Goal: Information Seeking & Learning: Learn about a topic

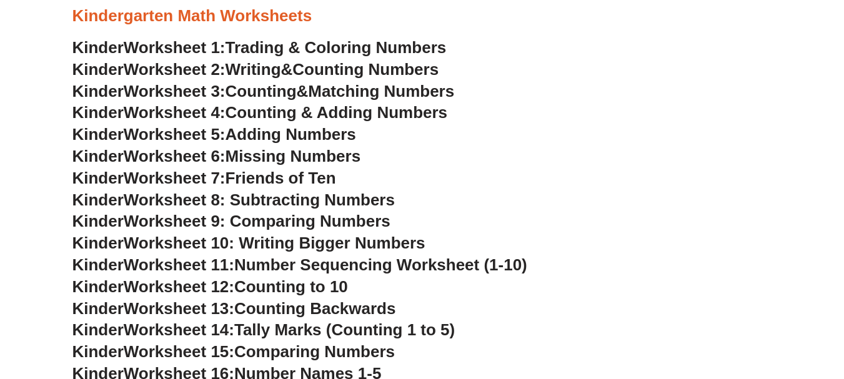
scroll to position [345, 0]
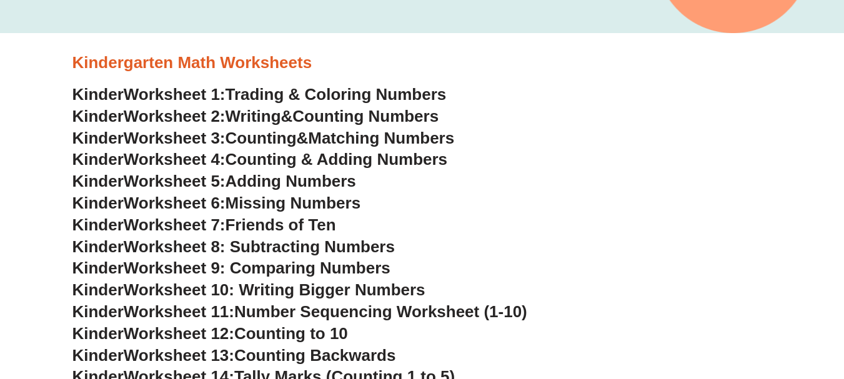
click at [255, 92] on span "Trading & Coloring Numbers" at bounding box center [335, 94] width 221 height 19
click at [265, 119] on span "Writing" at bounding box center [253, 116] width 56 height 19
click at [268, 139] on span "Counting" at bounding box center [260, 138] width 71 height 19
click at [280, 158] on span "Counting & Adding Numbers" at bounding box center [336, 159] width 222 height 19
click at [264, 183] on span "Adding Numbers" at bounding box center [290, 181] width 131 height 19
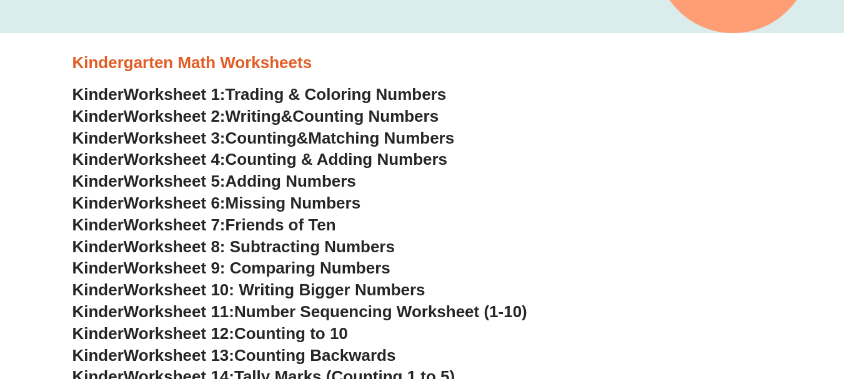
click at [275, 205] on span "Missing Numbers" at bounding box center [293, 203] width 136 height 19
click at [260, 221] on span "Friends of Ten" at bounding box center [280, 224] width 111 height 19
click at [275, 247] on span "Worksheet 8: Subtracting Numbers" at bounding box center [259, 246] width 271 height 19
click at [264, 266] on span "Worksheet 9: Comparing Numbers" at bounding box center [257, 268] width 267 height 19
click at [273, 284] on span "Worksheet 10: Writing Bigger Numbers" at bounding box center [275, 289] width 302 height 19
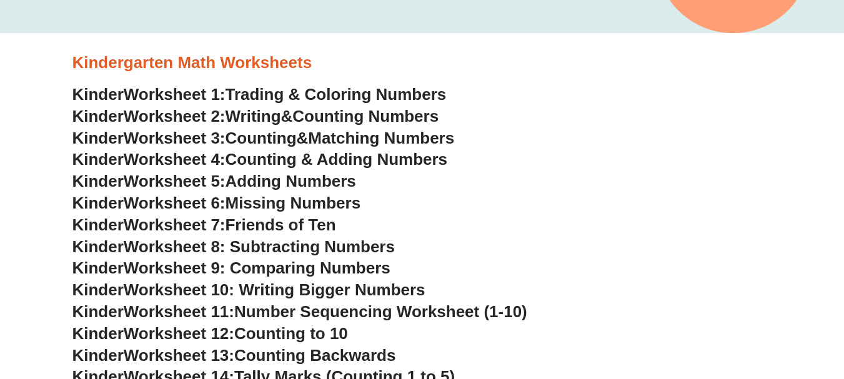
click at [275, 311] on span "Number Sequencing Worksheet (1-10)" at bounding box center [380, 311] width 293 height 19
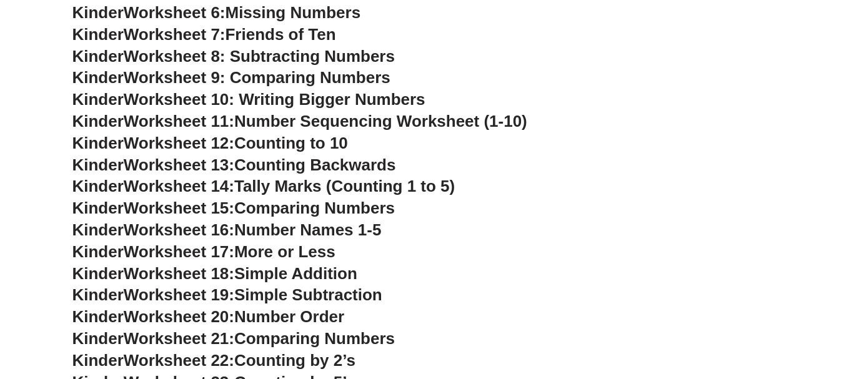
scroll to position [537, 0]
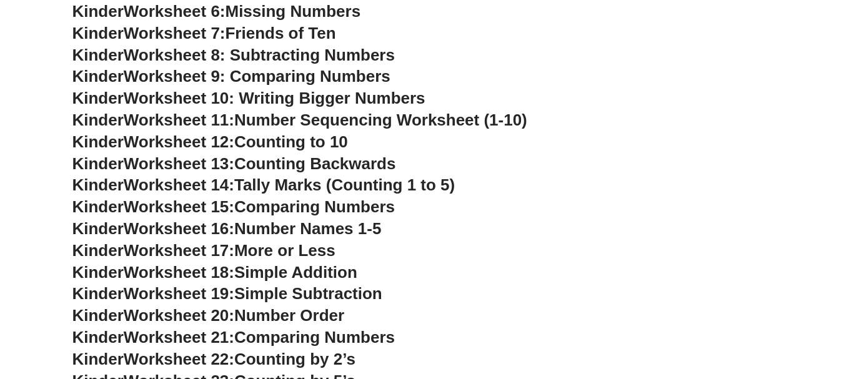
click at [239, 102] on span "Worksheet 10: Writing Bigger Numbers" at bounding box center [275, 98] width 302 height 19
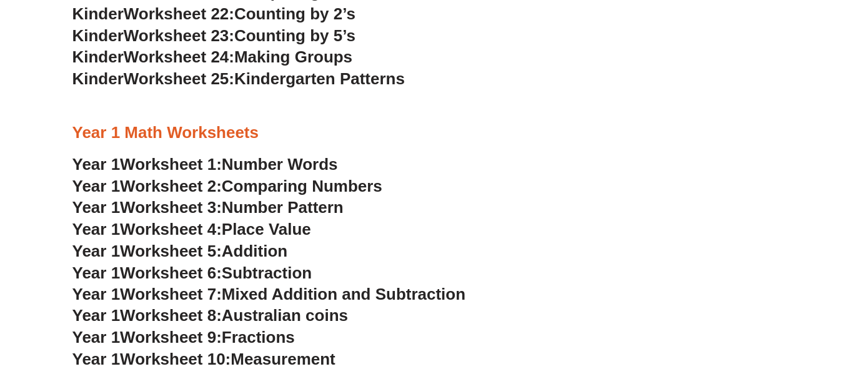
scroll to position [867, 0]
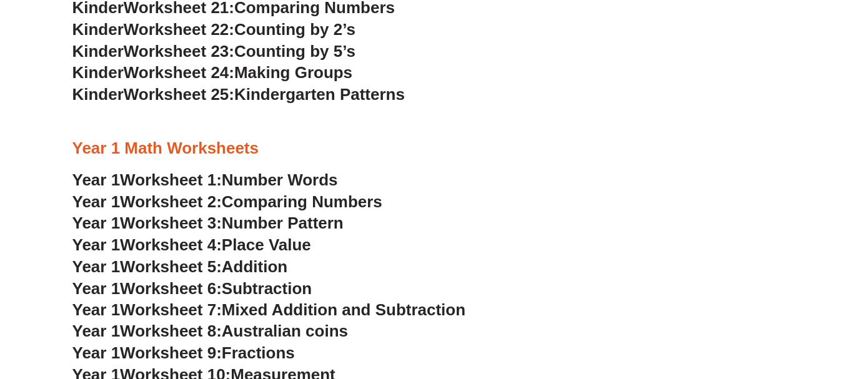
click at [426, 149] on h3 "Year 1 Math Worksheets" at bounding box center [421, 148] width 699 height 21
click at [141, 182] on span "Worksheet 1:" at bounding box center [171, 179] width 102 height 19
click at [239, 205] on span "Comparing Numbers" at bounding box center [302, 201] width 160 height 19
click at [237, 223] on span "Number Pattern" at bounding box center [283, 223] width 122 height 19
click at [243, 243] on span "Place Value" at bounding box center [266, 244] width 89 height 19
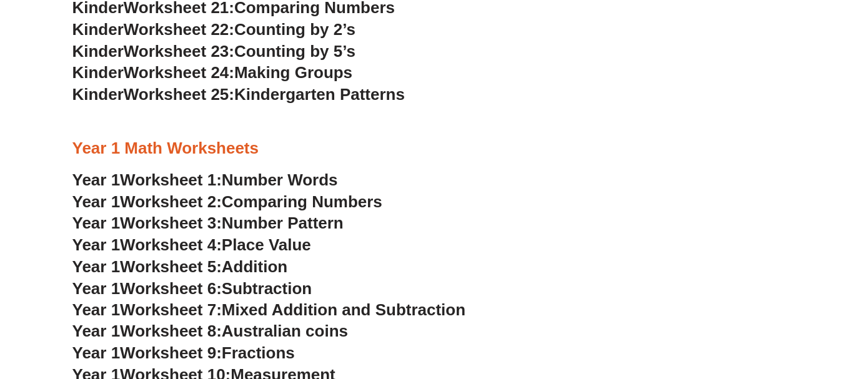
click at [220, 265] on span "Worksheet 5:" at bounding box center [171, 266] width 102 height 19
click at [189, 292] on span "Worksheet 6:" at bounding box center [171, 288] width 102 height 19
click at [219, 307] on span "Worksheet 7:" at bounding box center [171, 309] width 102 height 19
click at [187, 329] on span "Worksheet 8:" at bounding box center [171, 331] width 102 height 19
click at [222, 354] on span "Worksheet 9:" at bounding box center [171, 352] width 102 height 19
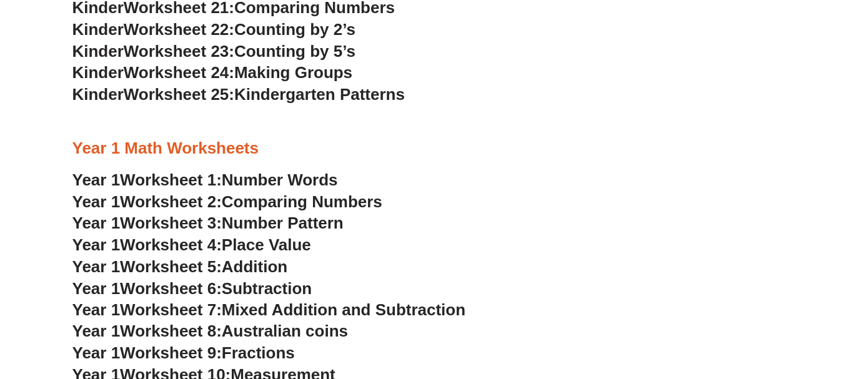
click at [272, 372] on span "Measurement" at bounding box center [282, 374] width 105 height 19
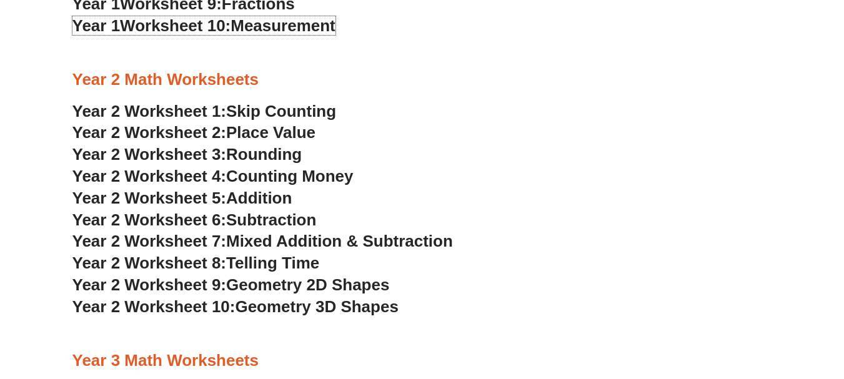
scroll to position [1216, 0]
click at [180, 111] on span "Year 2 Worksheet 1:" at bounding box center [149, 110] width 154 height 19
click at [187, 131] on span "Year 2 Worksheet 2:" at bounding box center [149, 131] width 154 height 19
click at [182, 156] on span "Year 2 Worksheet 3:" at bounding box center [149, 153] width 154 height 19
click at [187, 174] on span "Year 2 Worksheet 4:" at bounding box center [149, 175] width 154 height 19
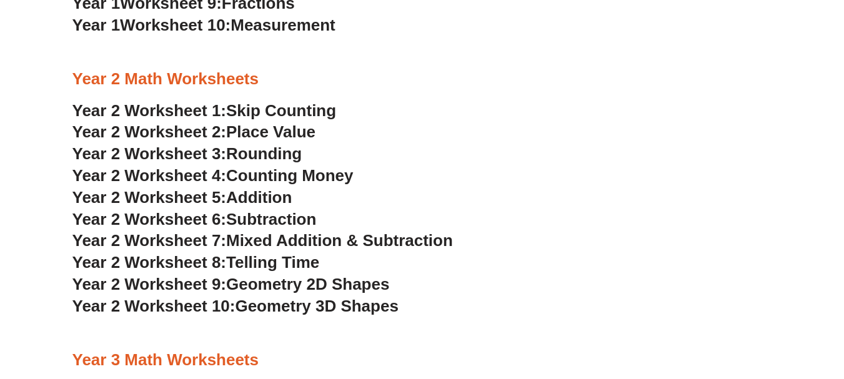
click at [177, 196] on span "Year 2 Worksheet 5:" at bounding box center [149, 197] width 154 height 19
click at [217, 217] on span "Year 2 Worksheet 6:" at bounding box center [149, 219] width 154 height 19
click at [253, 238] on span "Mixed Addition & Subtraction" at bounding box center [339, 240] width 227 height 19
click at [190, 267] on span "Year 2 Worksheet 8:" at bounding box center [149, 262] width 154 height 19
click at [187, 285] on span "Year 2 Worksheet 9:" at bounding box center [149, 284] width 154 height 19
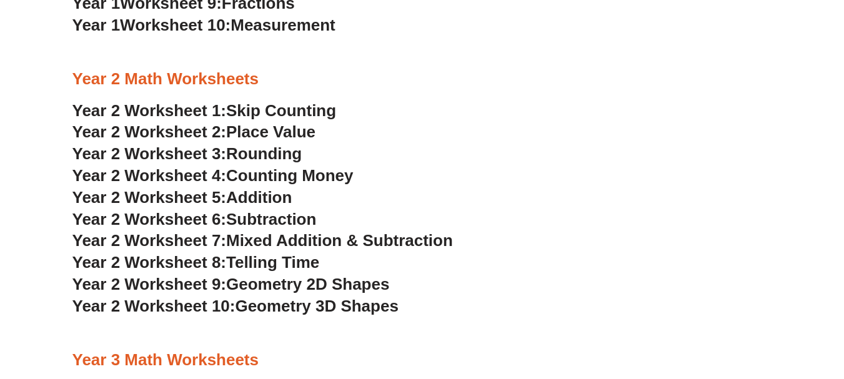
click at [184, 307] on span "Year 2 Worksheet 10:" at bounding box center [153, 306] width 163 height 19
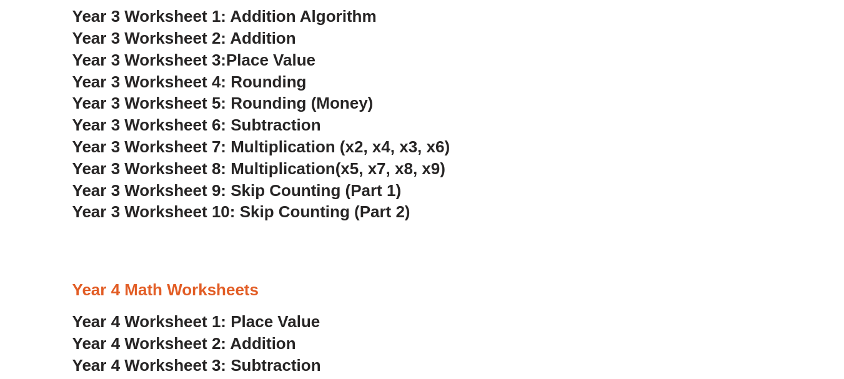
scroll to position [1566, 0]
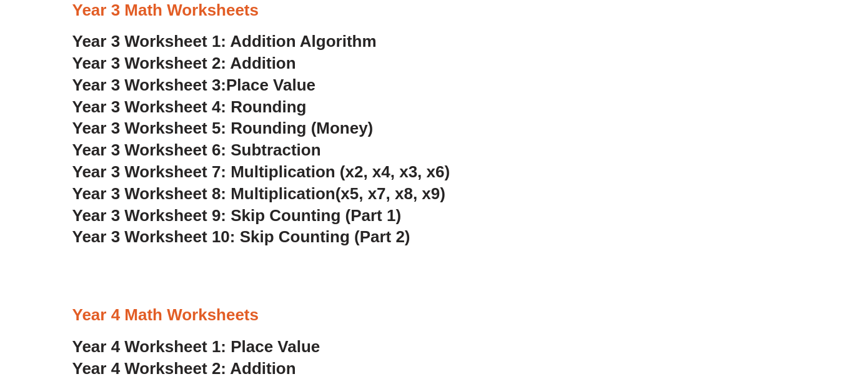
click at [182, 41] on link "Year 3 Worksheet 1: Addition Algorithm" at bounding box center [224, 41] width 304 height 19
click at [172, 64] on link "Year 3 Worksheet 2: Addition" at bounding box center [184, 63] width 224 height 19
click at [159, 88] on span "Year 3 Worksheet 3:" at bounding box center [149, 85] width 154 height 19
click at [170, 106] on span "Year 3 Worksheet 4: Rounding" at bounding box center [189, 106] width 234 height 19
click at [191, 132] on span "Year 3 Worksheet 5: Rounding (Money)" at bounding box center [222, 128] width 301 height 19
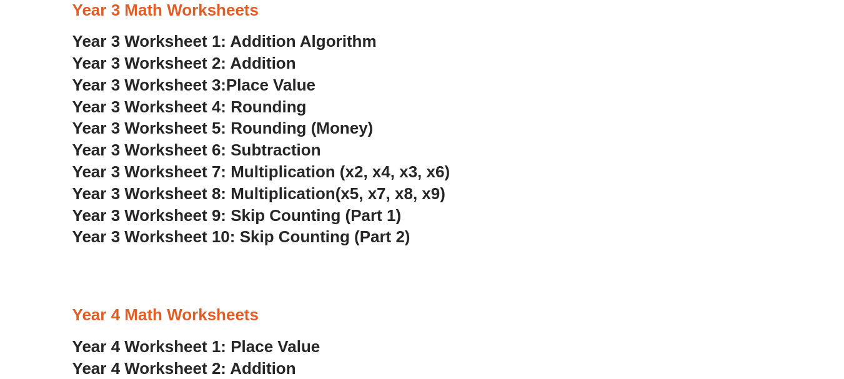
click at [187, 149] on span "Year 3 Worksheet 6: Subtraction" at bounding box center [196, 149] width 249 height 19
click at [198, 172] on span "Year 3 Worksheet 7: Multiplication (x2, x4, x3, x6)" at bounding box center [261, 171] width 378 height 19
click at [148, 192] on span "Year 3 Worksheet 8: Multiplication" at bounding box center [203, 193] width 263 height 19
click at [169, 213] on span "Year 3 Worksheet 9: Skip Counting (Part 1)" at bounding box center [236, 215] width 329 height 19
click at [197, 235] on span "Year 3 Worksheet 10: Skip Counting (Part 2)" at bounding box center [241, 236] width 338 height 19
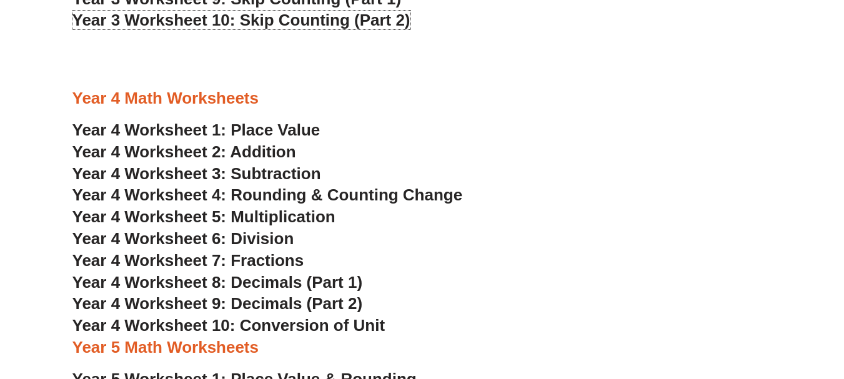
scroll to position [1791, 0]
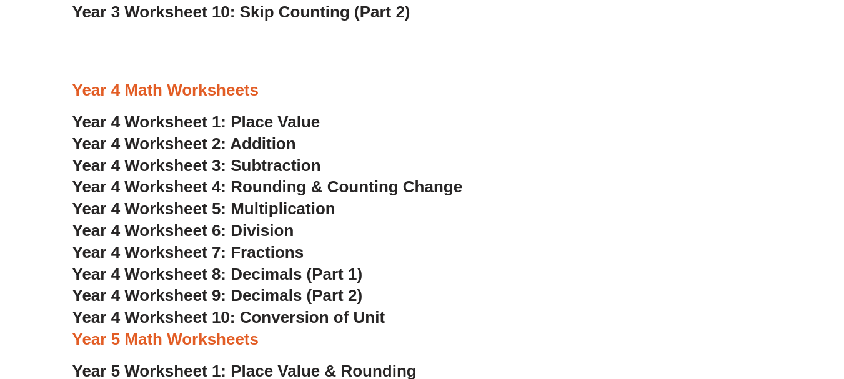
click at [195, 122] on span "Year 4 Worksheet 1: Place Value" at bounding box center [196, 121] width 248 height 19
click at [179, 143] on span "Year 4 Worksheet 2: Addition" at bounding box center [184, 143] width 224 height 19
click at [200, 169] on span "Year 4 Worksheet 3: Subtraction" at bounding box center [196, 165] width 249 height 19
click at [174, 188] on span "Year 4 Worksheet 4: Rounding & Counting Change" at bounding box center [267, 186] width 390 height 19
click at [174, 213] on span "Year 4 Worksheet 5: Multiplication" at bounding box center [203, 208] width 263 height 19
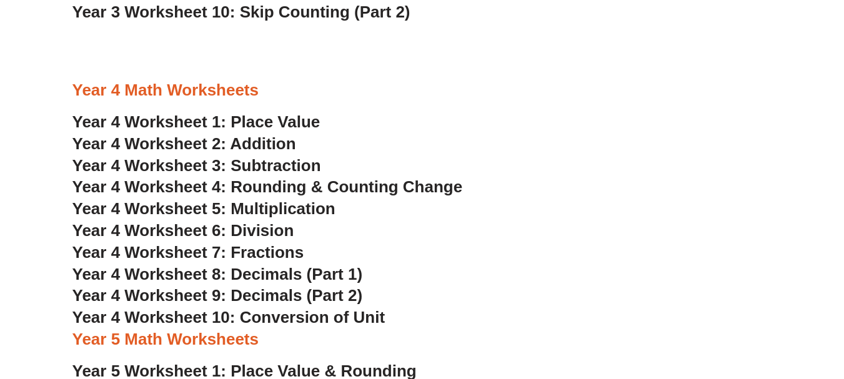
click at [187, 229] on span "Year 4 Worksheet 6: Division" at bounding box center [183, 230] width 222 height 19
click at [197, 253] on span "Year 4 Worksheet 7: Fractions" at bounding box center [188, 252] width 232 height 19
click at [192, 277] on span "Year 4 Worksheet 8: Decimals (Part 1)" at bounding box center [217, 274] width 290 height 19
click at [248, 292] on span "Year 4 Worksheet 9: Decimals (Part 2)" at bounding box center [217, 295] width 290 height 19
click at [227, 318] on span "Year 4 Worksheet 10: Conversion of Unit" at bounding box center [228, 317] width 313 height 19
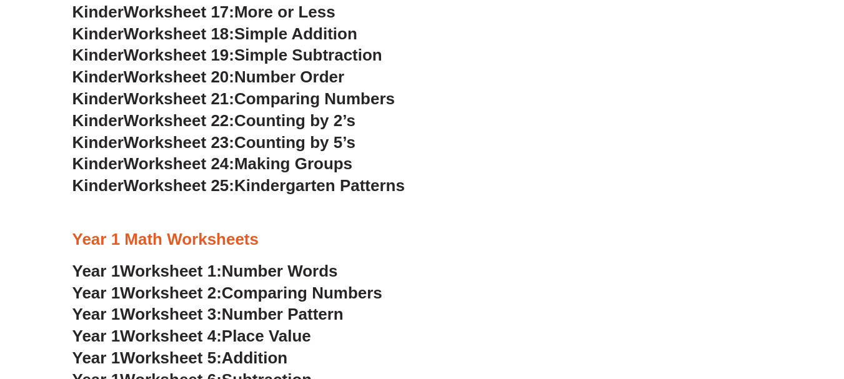
scroll to position [729, 0]
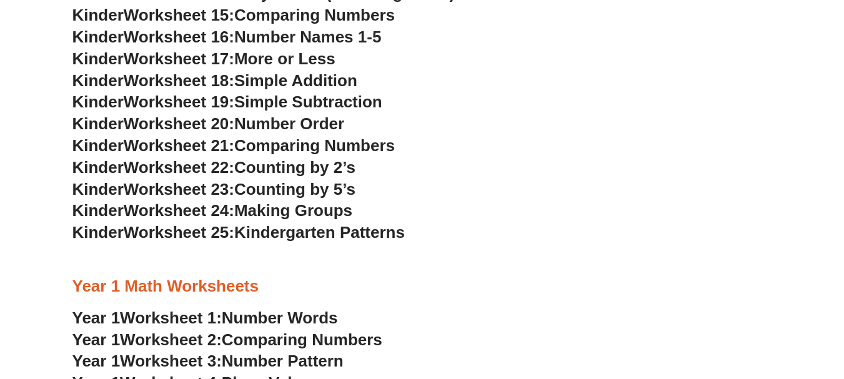
click at [110, 163] on span "Kinder" at bounding box center [97, 167] width 51 height 19
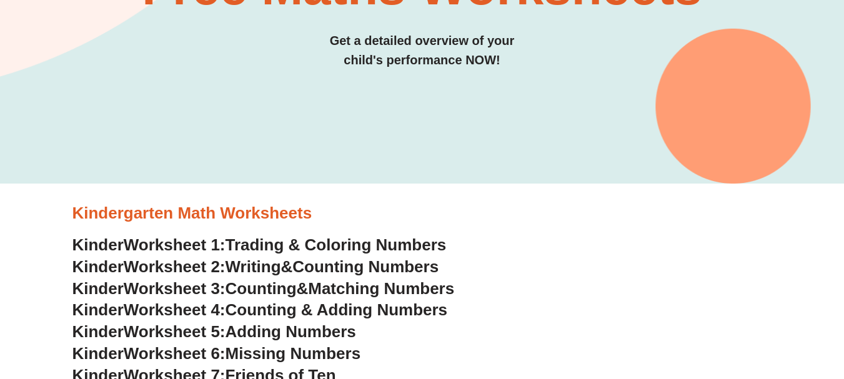
scroll to position [6, 0]
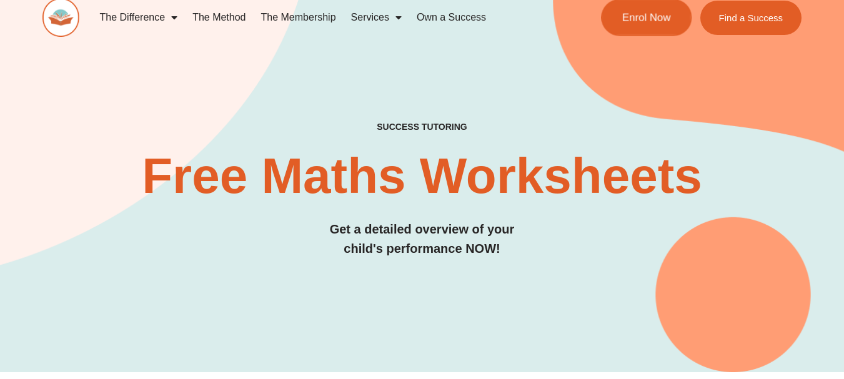
click at [646, 14] on span "Enrol Now" at bounding box center [646, 17] width 49 height 11
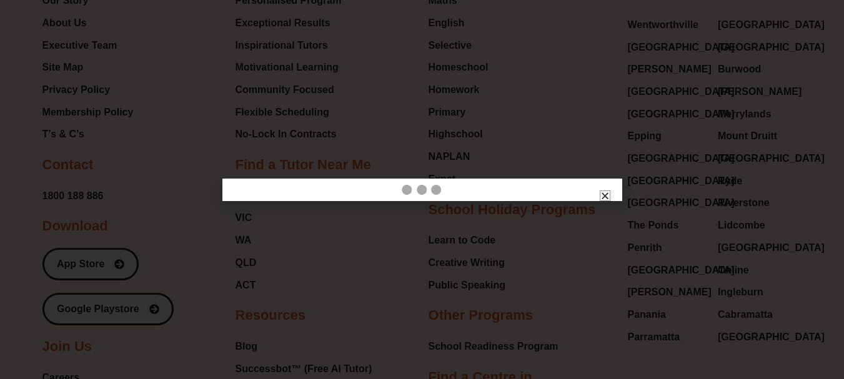
scroll to position [8586, 0]
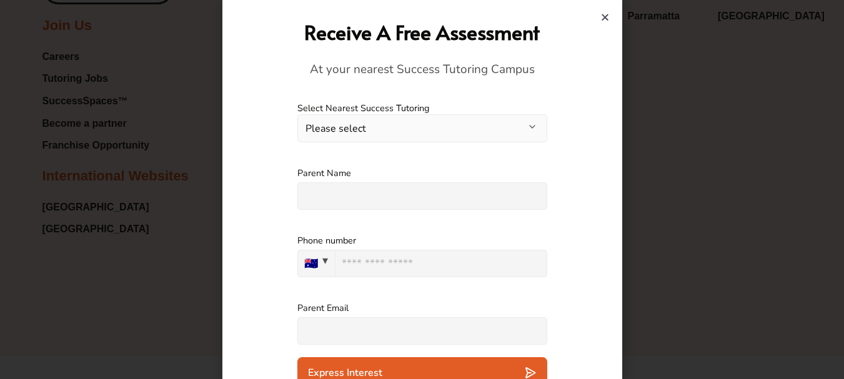
click at [523, 130] on button "Please select" at bounding box center [422, 128] width 250 height 28
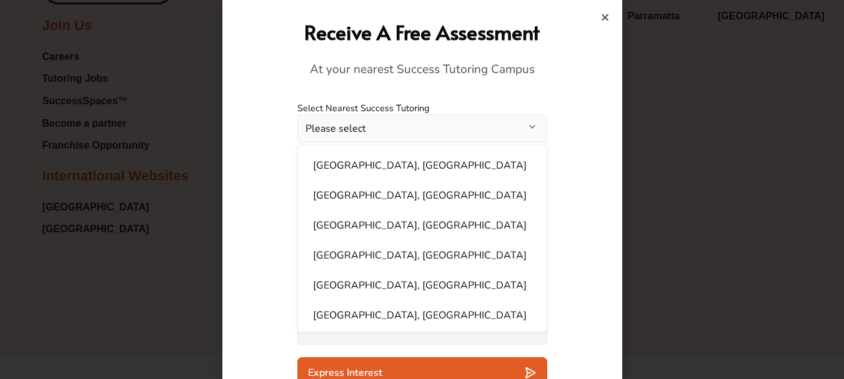
click at [582, 159] on div "Parent Name Please specify an answer" at bounding box center [422, 188] width 387 height 67
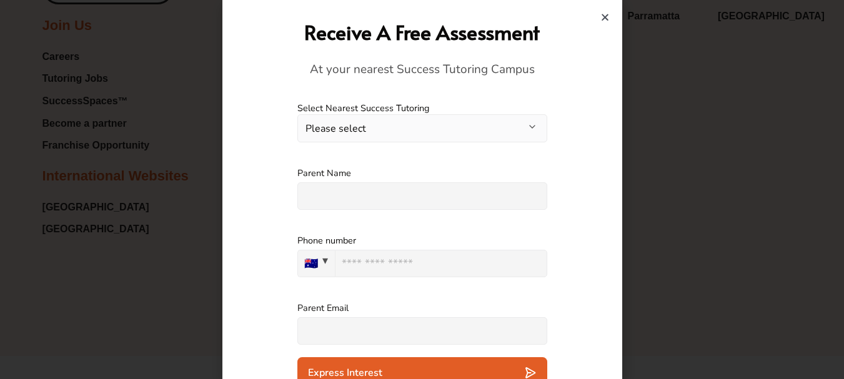
click at [604, 18] on icon "Close" at bounding box center [604, 16] width 9 height 9
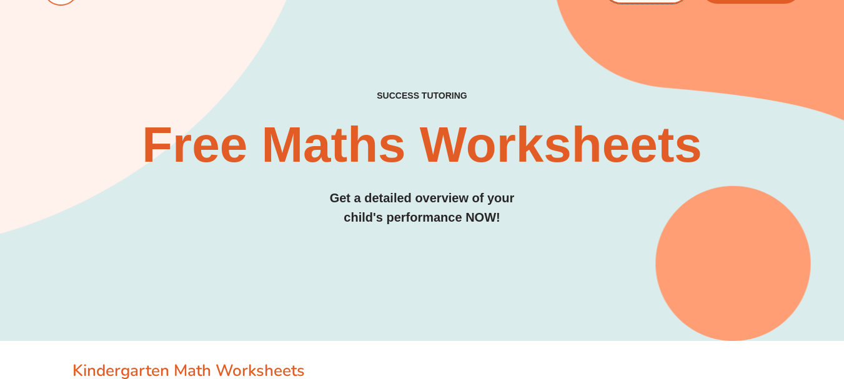
scroll to position [0, 0]
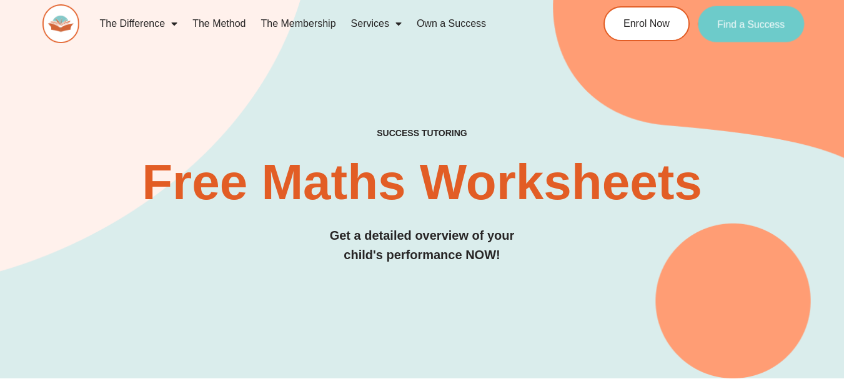
click at [744, 22] on span "Find a Success" at bounding box center [750, 24] width 67 height 10
click at [739, 22] on span "Find a Success" at bounding box center [750, 24] width 67 height 10
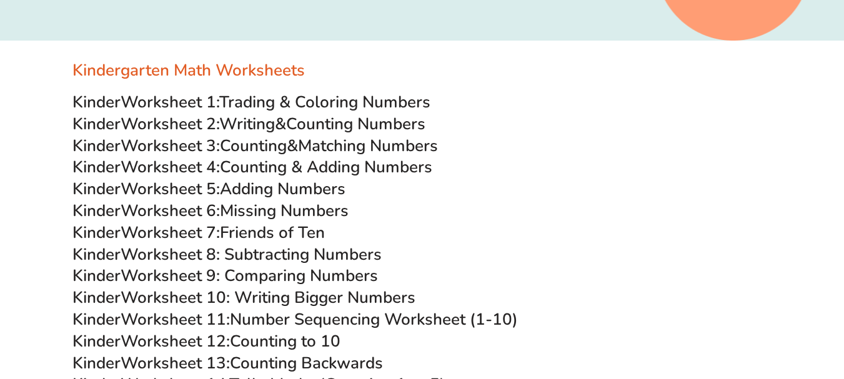
scroll to position [345, 0]
